Goal: Task Accomplishment & Management: Use online tool/utility

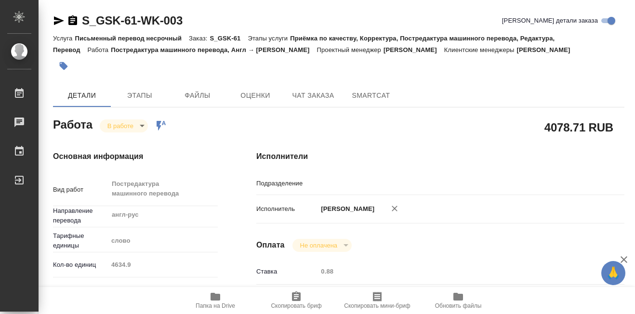
type textarea "x"
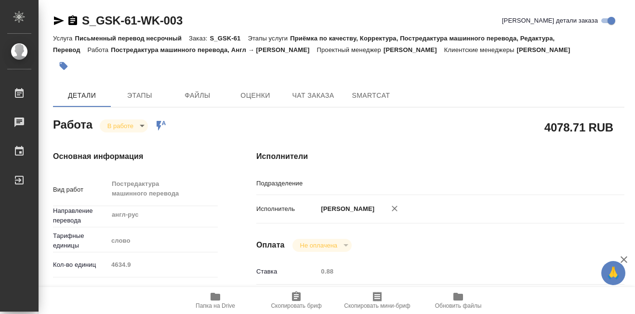
type textarea "x"
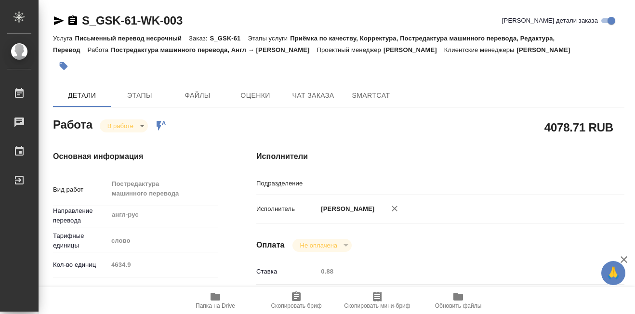
click at [215, 296] on icon "button" at bounding box center [215, 297] width 10 height 8
type textarea "x"
type input "MedLinguists"
type textarea "x"
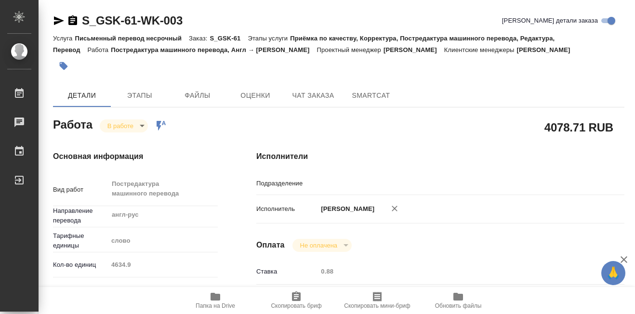
type textarea "x"
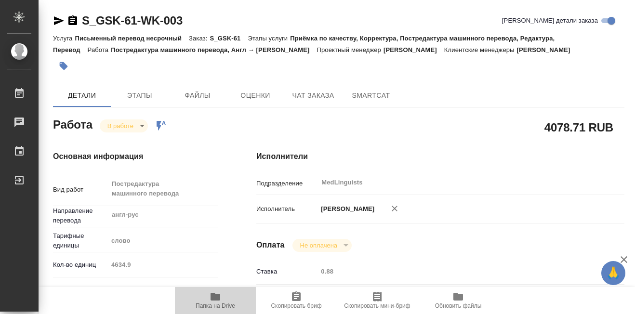
type textarea "x"
click at [215, 296] on icon "button" at bounding box center [215, 297] width 10 height 8
type textarea "x"
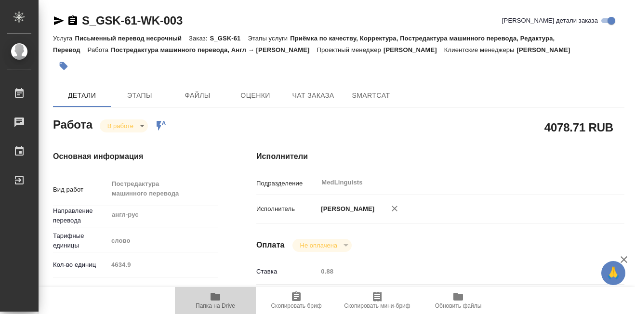
type textarea "x"
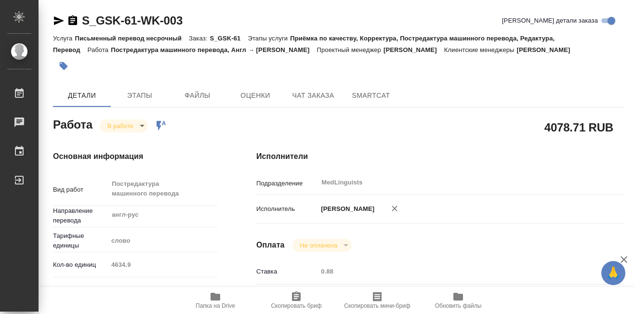
type textarea "x"
click at [399, 73] on div at bounding box center [243, 65] width 381 height 21
click at [218, 296] on icon "button" at bounding box center [215, 297] width 10 height 8
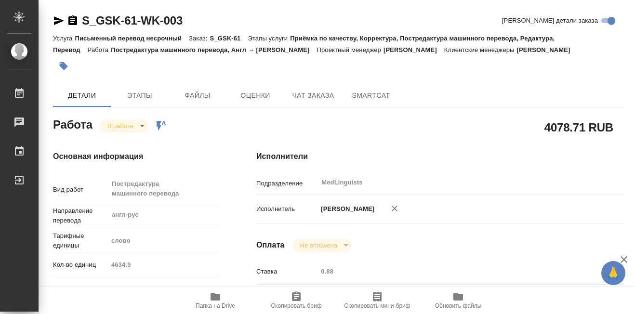
click at [218, 296] on icon "button" at bounding box center [215, 297] width 10 height 8
